Goal: Task Accomplishment & Management: Manage account settings

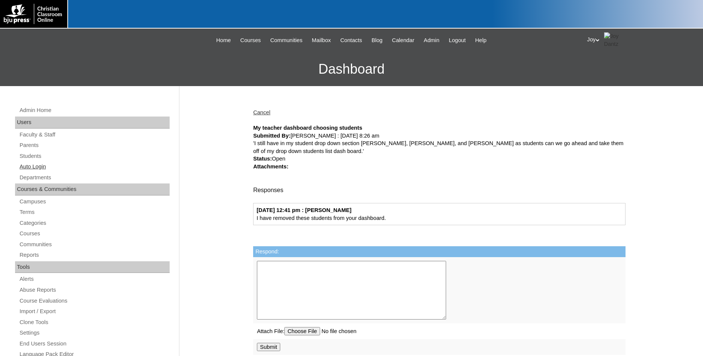
click at [37, 170] on link "Auto Login" at bounding box center [94, 166] width 151 height 9
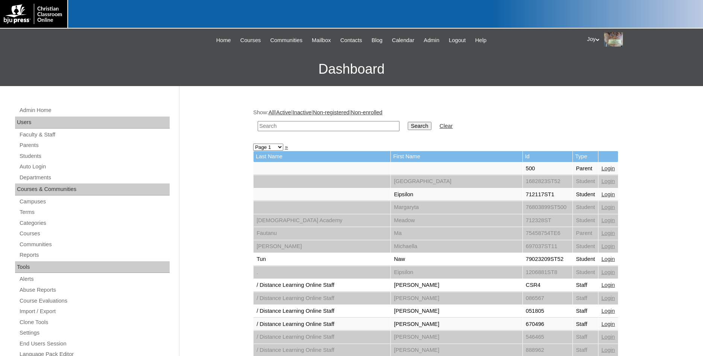
click at [297, 122] on input "text" at bounding box center [328, 126] width 142 height 10
type input "inside"
click at [407, 122] on input "Search" at bounding box center [418, 126] width 23 height 8
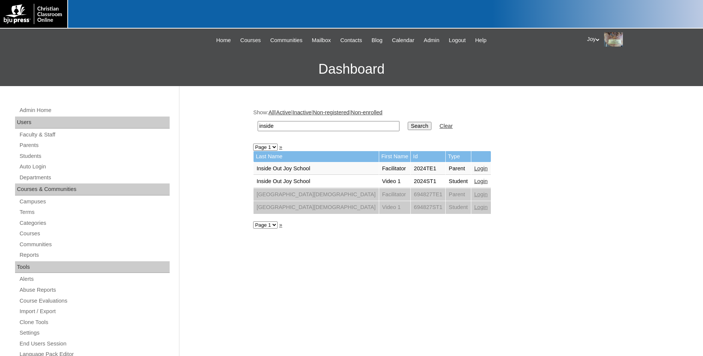
click at [471, 167] on td "Login" at bounding box center [481, 168] width 20 height 13
click at [474, 167] on link "Login" at bounding box center [481, 168] width 14 height 6
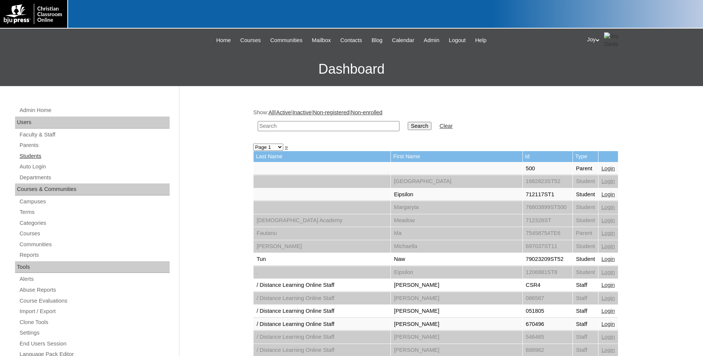
click at [32, 158] on link "Students" at bounding box center [94, 155] width 151 height 9
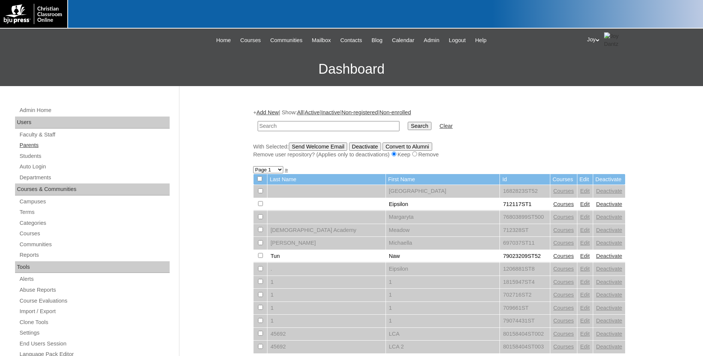
click at [32, 145] on link "Parents" at bounding box center [94, 145] width 151 height 9
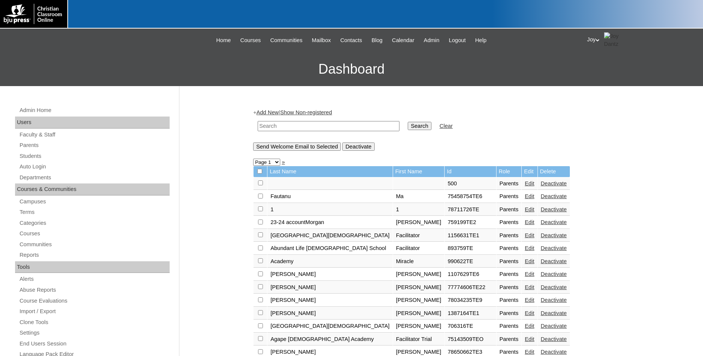
paste input "christina@kingsviewschool.org"
type input "christina@kingsviewschool.org"
click at [407, 124] on input "Search" at bounding box center [418, 126] width 23 height 8
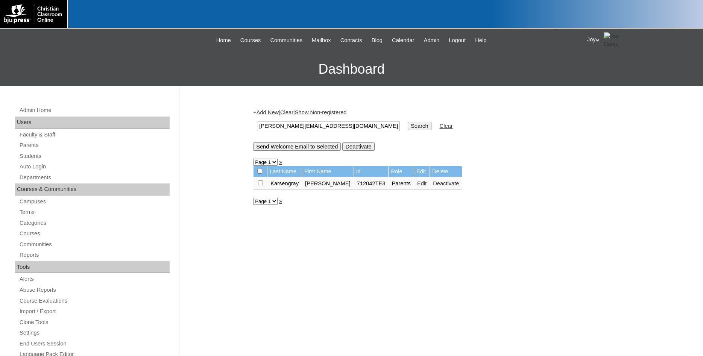
click at [417, 186] on link "Edit" at bounding box center [421, 183] width 9 height 6
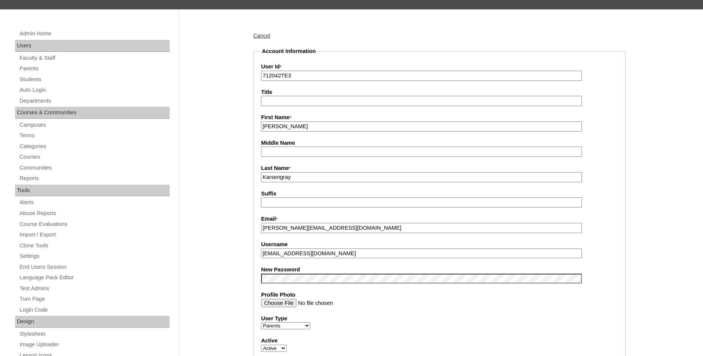
click at [266, 253] on input "[EMAIL_ADDRESS][DOMAIN_NAME]" at bounding box center [421, 253] width 321 height 10
type input "christinakarsengray@gmail.com"
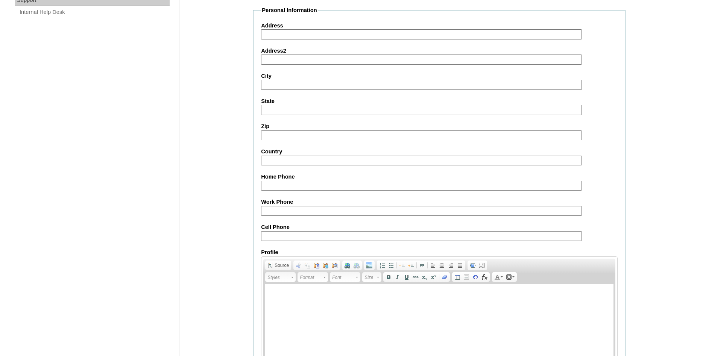
scroll to position [636, 0]
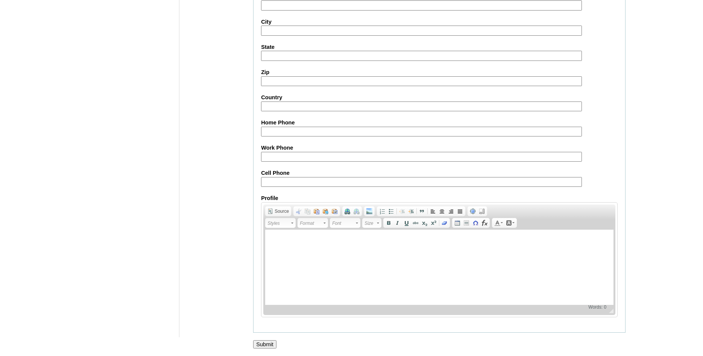
click at [271, 345] on input "Submit" at bounding box center [264, 344] width 23 height 8
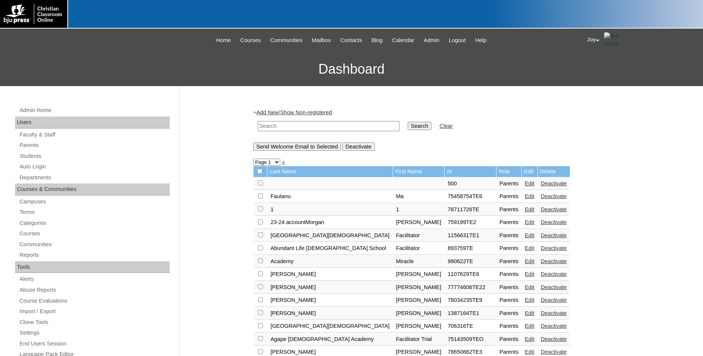
click at [309, 132] on td at bounding box center [328, 126] width 149 height 18
click at [58, 145] on link "Parents" at bounding box center [94, 145] width 151 height 9
paste input "[PERSON_NAME][EMAIL_ADDRESS][DOMAIN_NAME]"
type input "[PERSON_NAME][EMAIL_ADDRESS][DOMAIN_NAME]"
click at [407, 124] on input "Search" at bounding box center [418, 126] width 23 height 8
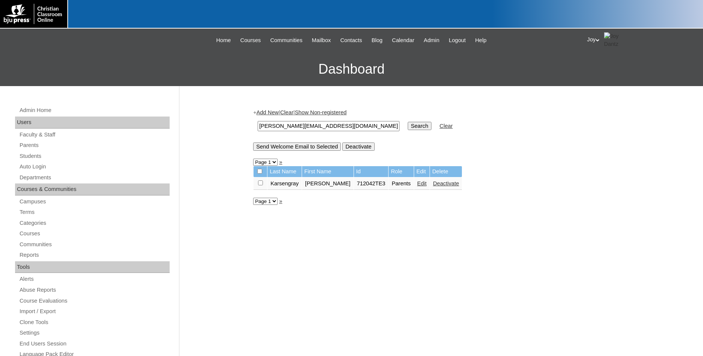
click at [417, 186] on link "Edit" at bounding box center [421, 183] width 9 height 6
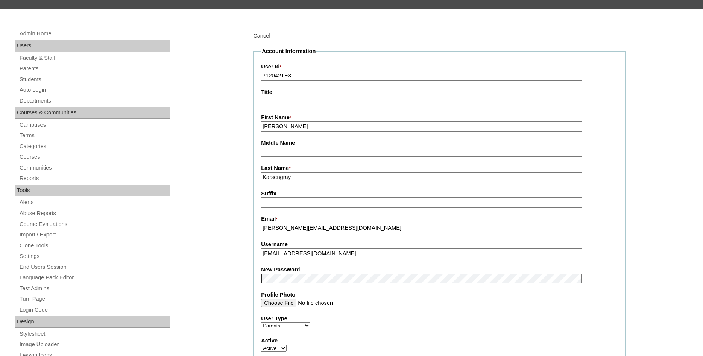
drag, startPoint x: 360, startPoint y: 258, endPoint x: 248, endPoint y: 247, distance: 111.8
click at [261, 248] on input "[EMAIL_ADDRESS][DOMAIN_NAME]" at bounding box center [421, 253] width 321 height 10
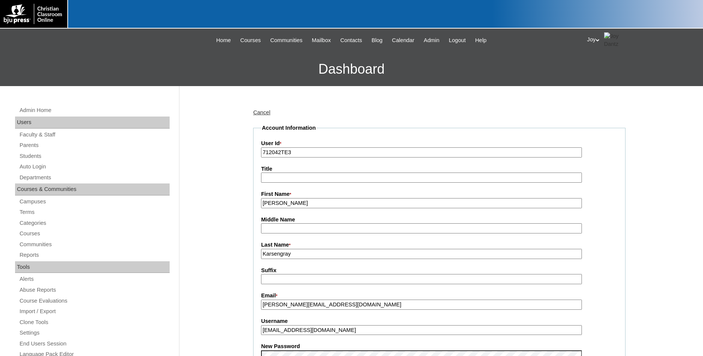
click at [596, 38] on div "Joy My Profile My Settings Logout" at bounding box center [641, 39] width 108 height 15
click at [594, 71] on span "Logout" at bounding box center [600, 71] width 15 height 6
